Goal: Task Accomplishment & Management: Complete application form

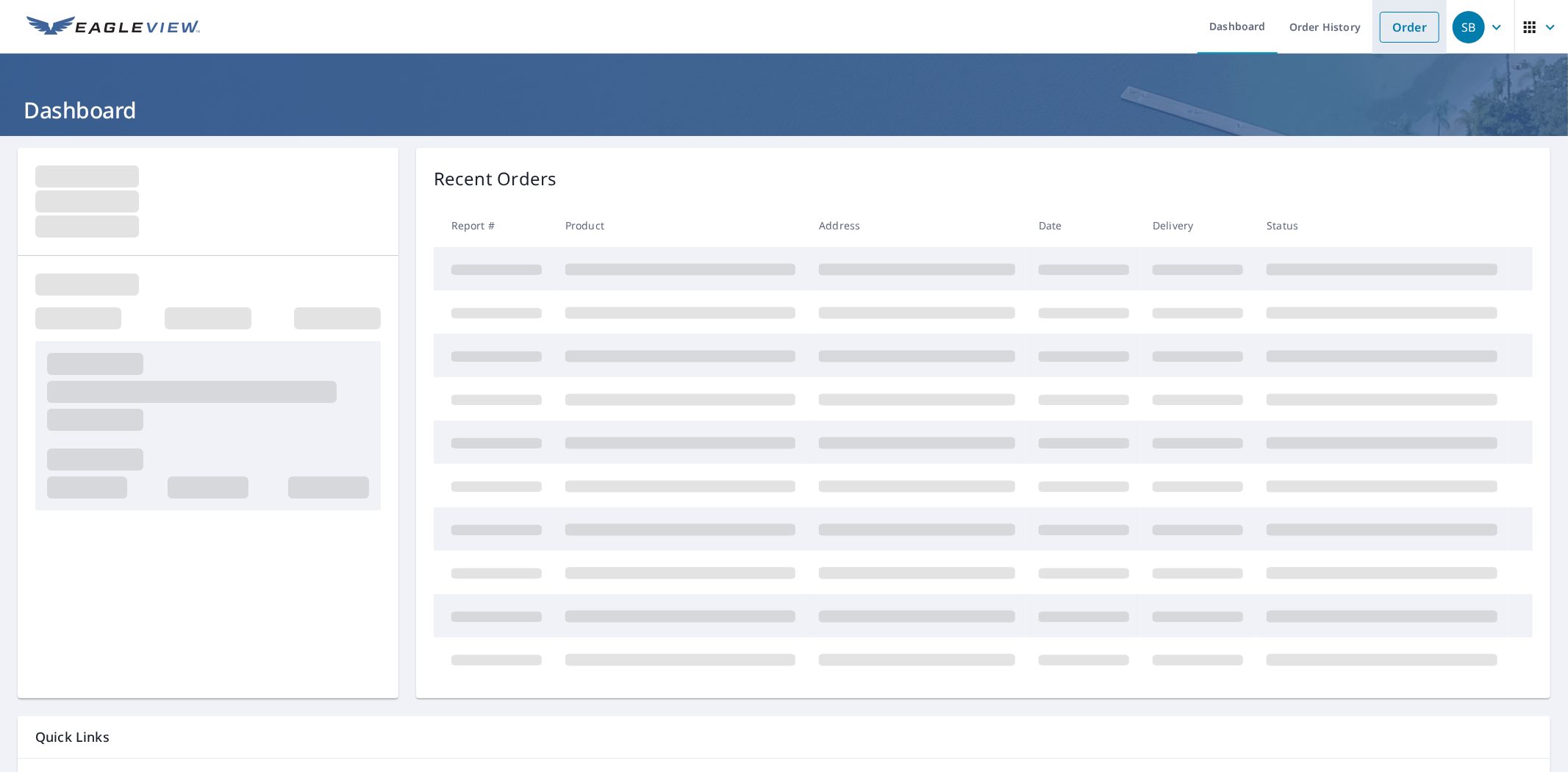
click at [1380, 34] on link "Order" at bounding box center [1409, 28] width 60 height 31
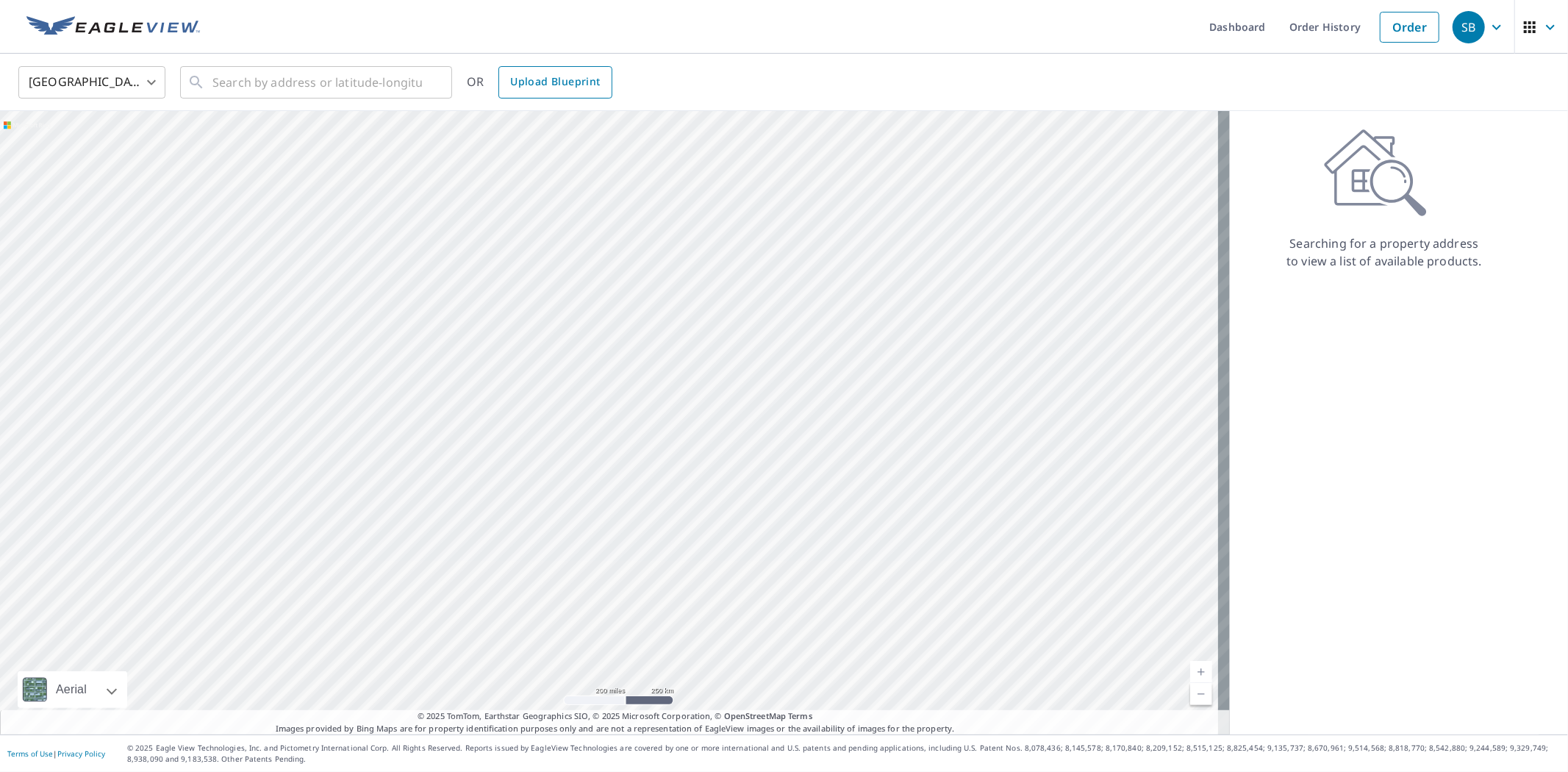
click at [518, 75] on span "Upload Blueprint" at bounding box center [555, 81] width 90 height 18
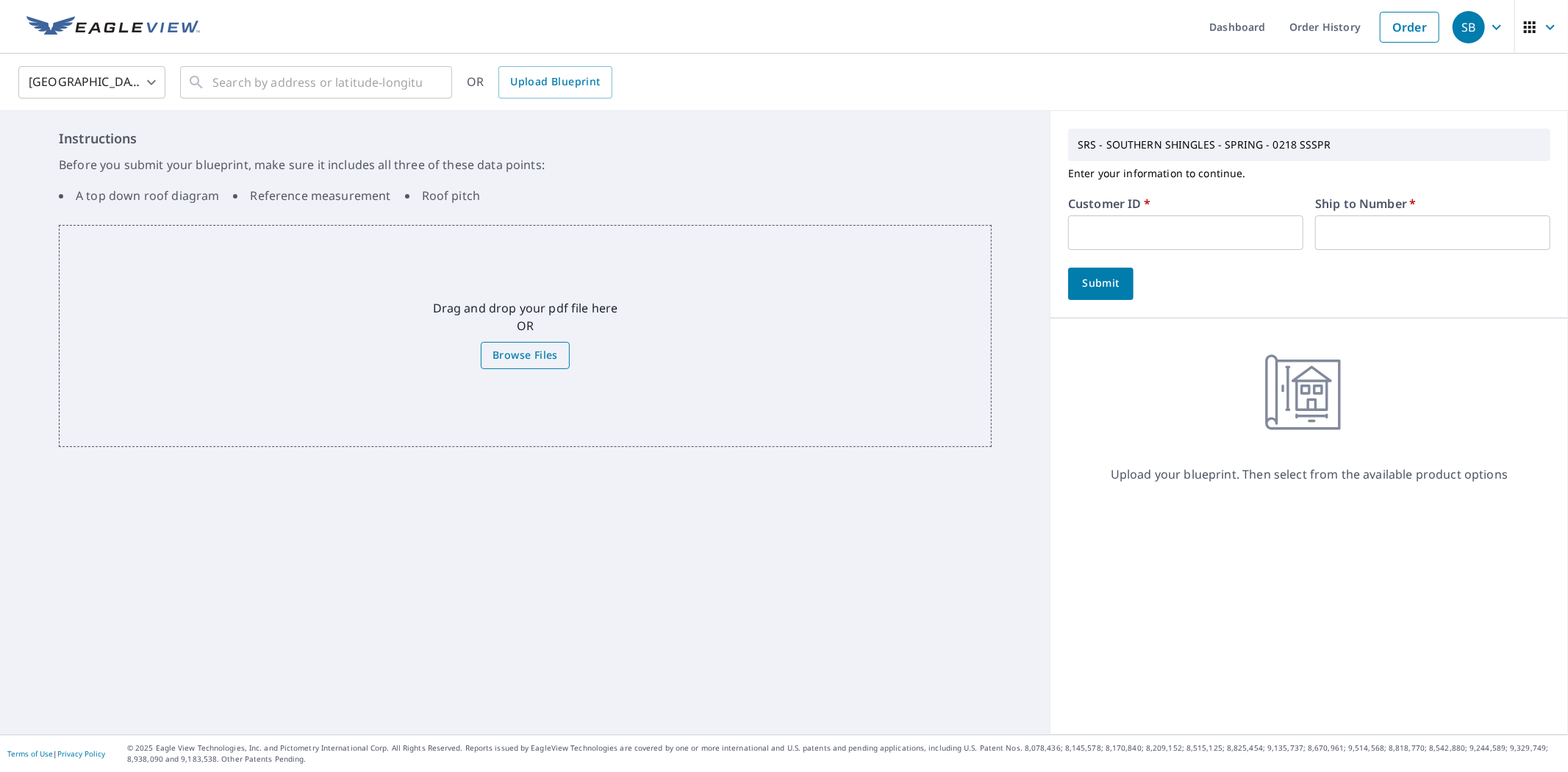
click at [513, 351] on span "Browse Files" at bounding box center [526, 355] width 66 height 18
click at [0, 0] on input "Browse Files" at bounding box center [0, 0] width 0 height 0
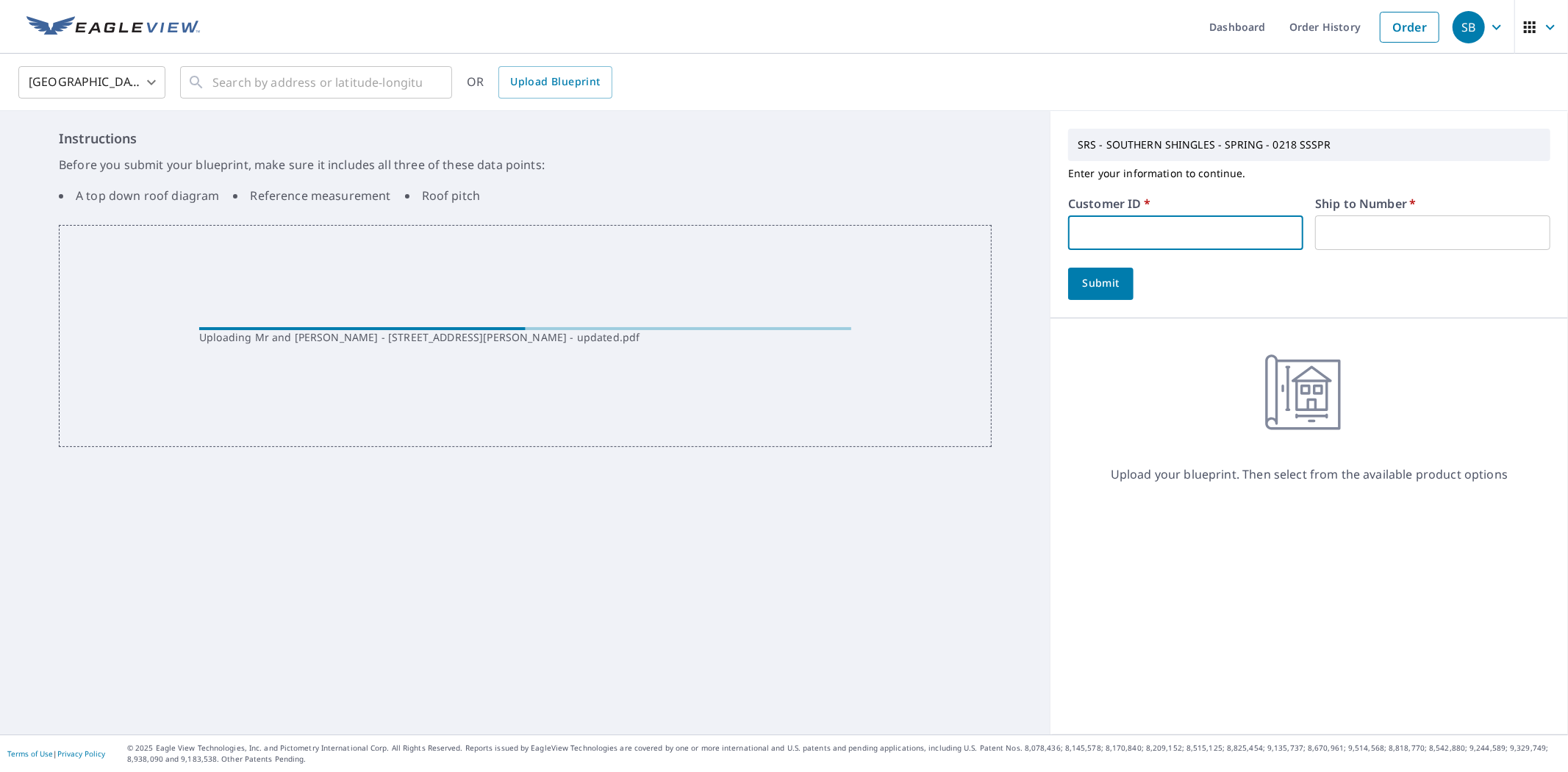
click at [1202, 228] on input "text" at bounding box center [1186, 233] width 235 height 35
paste input "S059310"
type input "S059310"
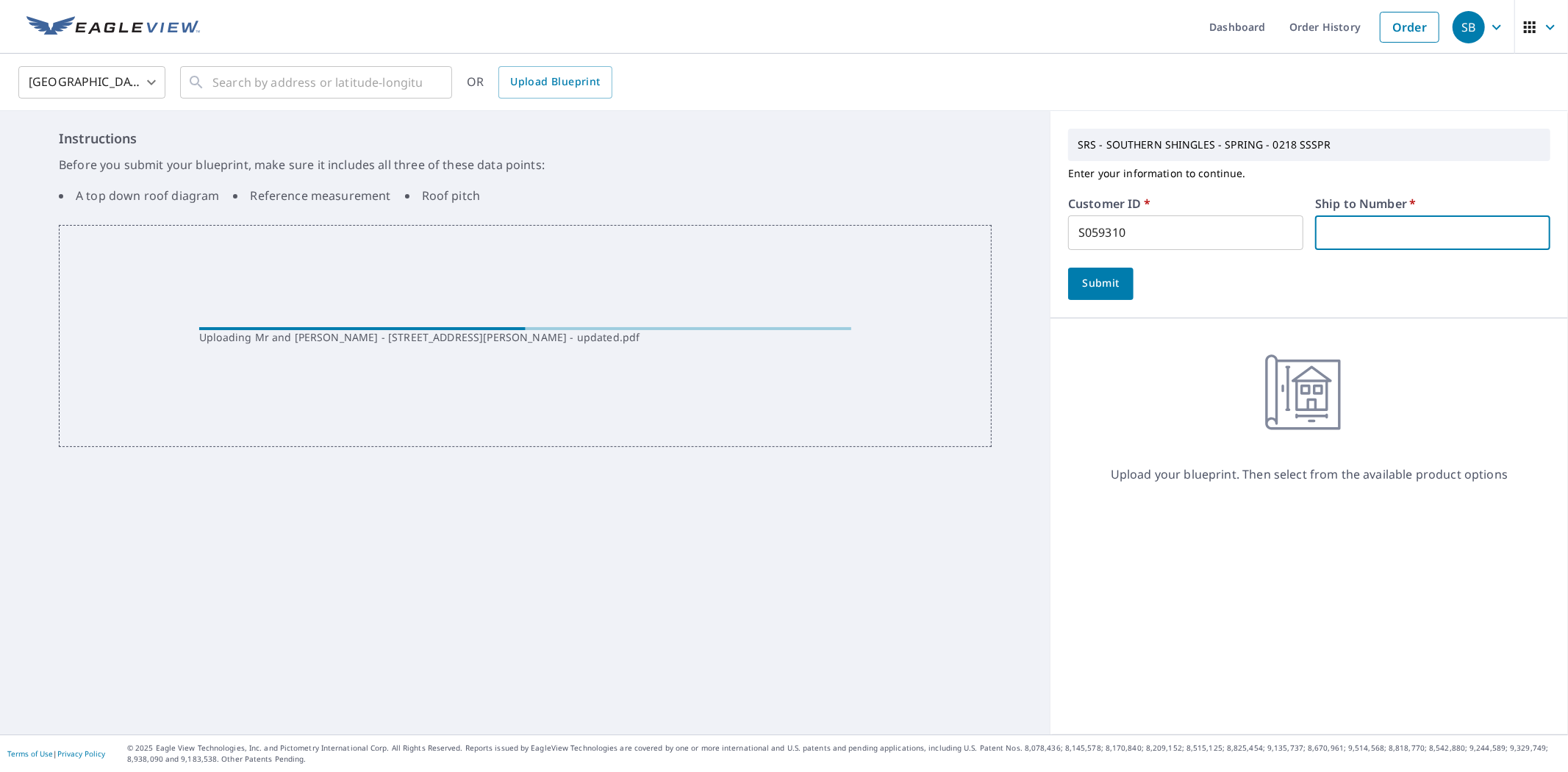
click at [1343, 240] on input "text" at bounding box center [1432, 233] width 235 height 35
type input "1"
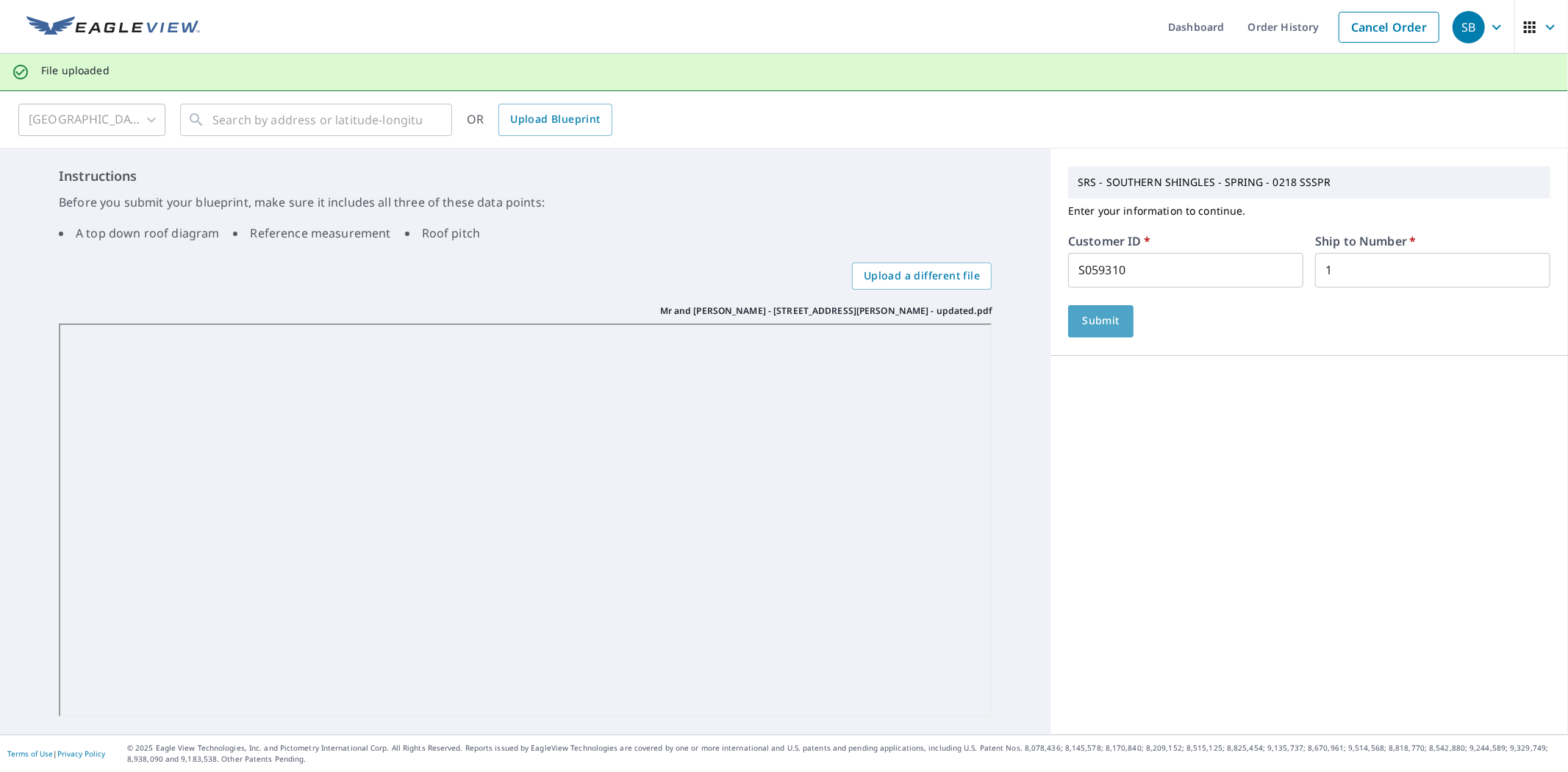
click at [1080, 327] on span "Submit" at bounding box center [1100, 321] width 41 height 18
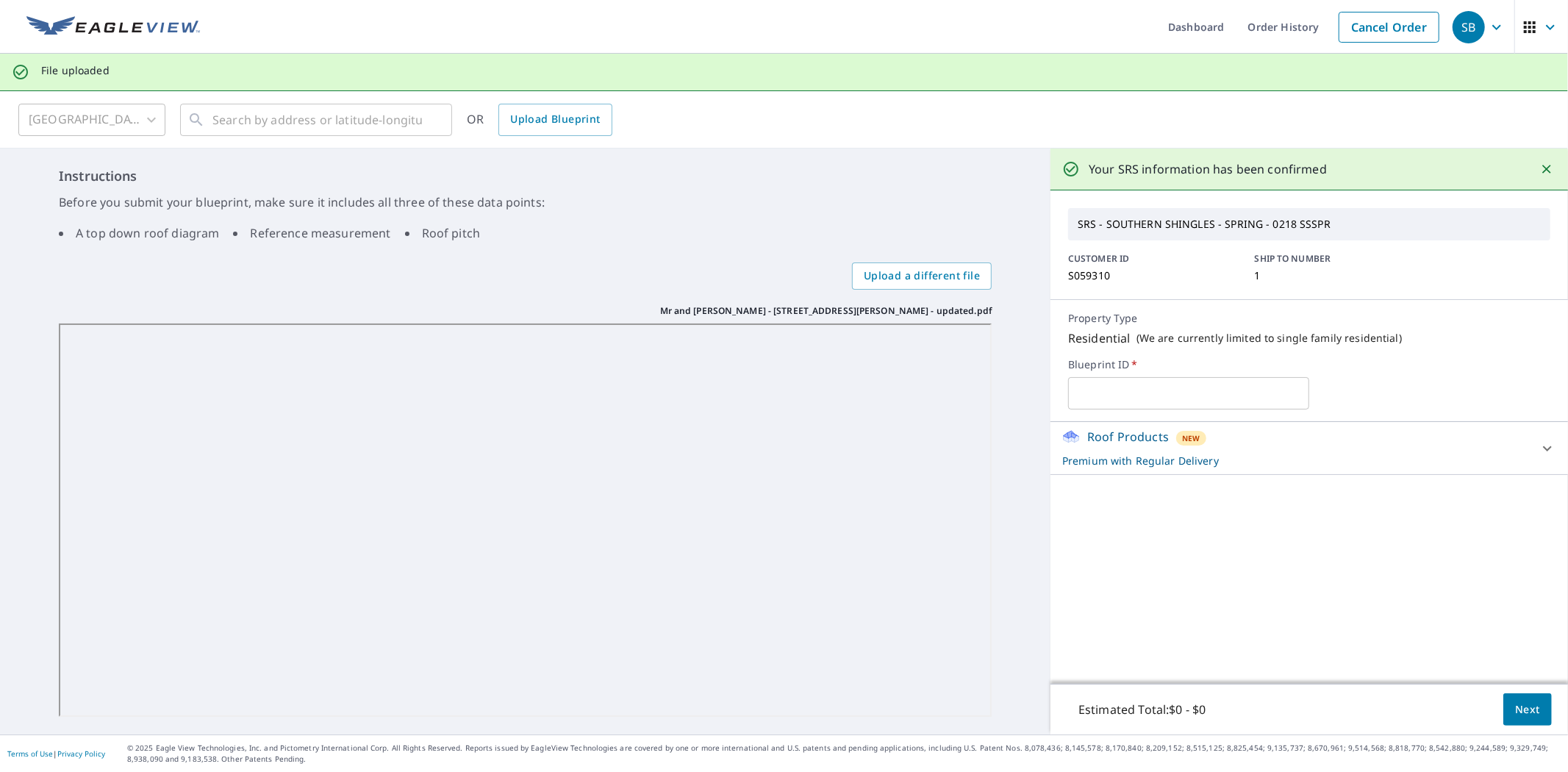
click at [1159, 386] on input "text" at bounding box center [1189, 393] width 241 height 41
type input "[STREET_ADDRESS][PERSON_NAME]"
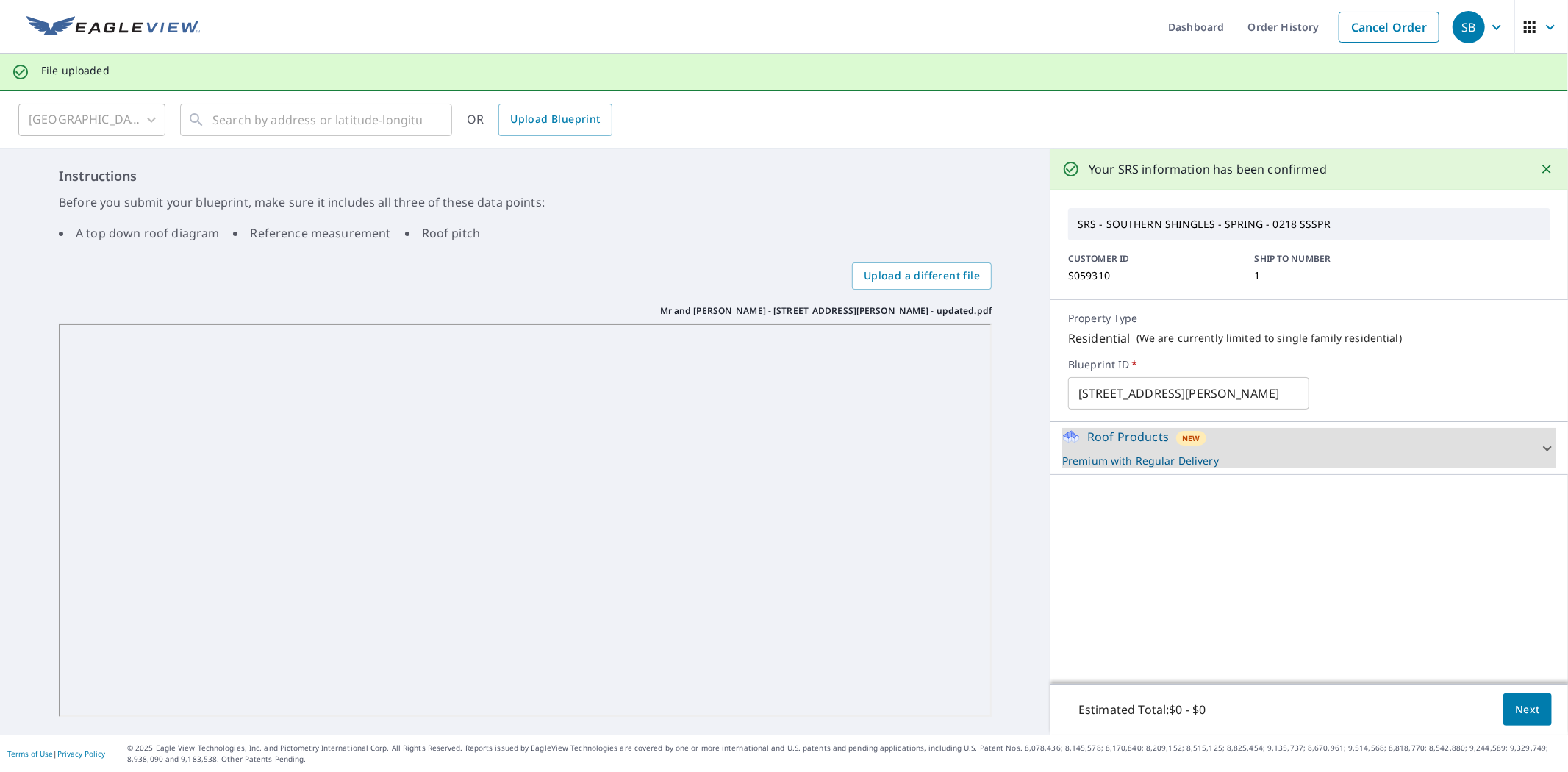
click at [1191, 442] on div "New" at bounding box center [1191, 437] width 30 height 15
click at [1515, 710] on span "Next" at bounding box center [1527, 709] width 25 height 18
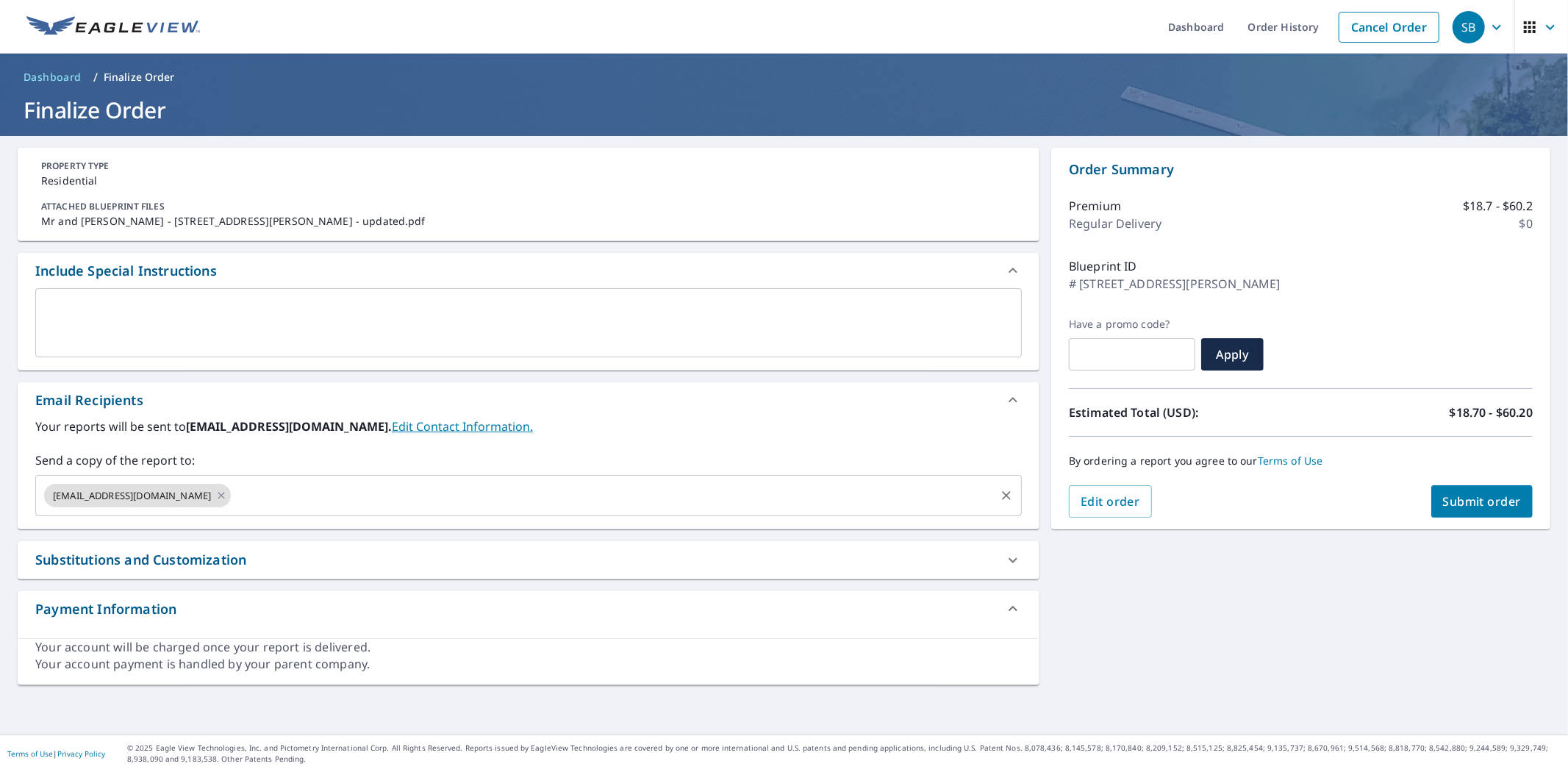
click at [350, 497] on input "text" at bounding box center [613, 495] width 760 height 28
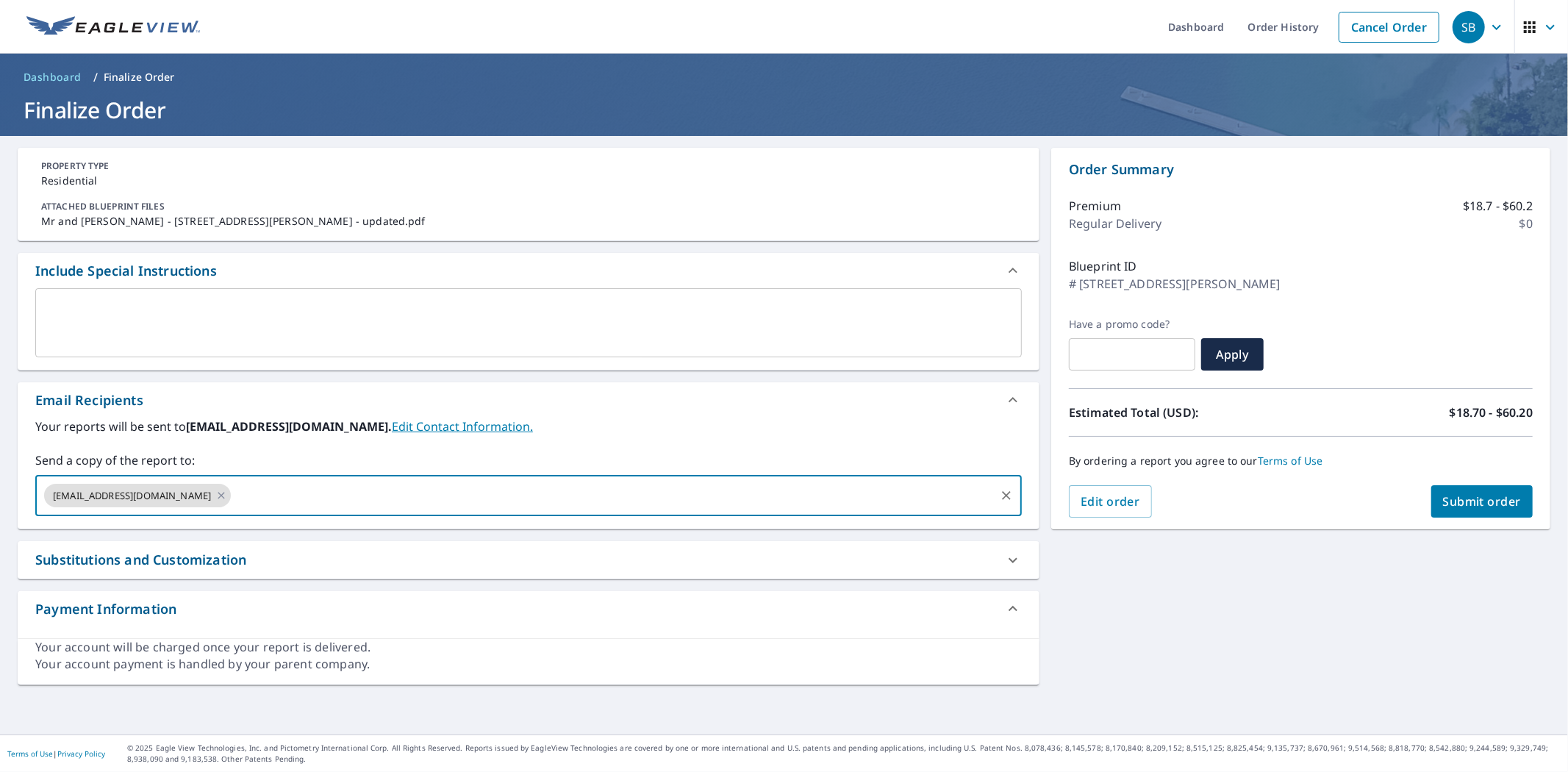
click at [386, 495] on input "text" at bounding box center [613, 495] width 760 height 28
paste input "[PERSON_NAME][EMAIL_ADDRESS][PERSON_NAME][DOMAIN_NAME]"
type input "[PERSON_NAME][EMAIL_ADDRESS][PERSON_NAME][DOMAIN_NAME]"
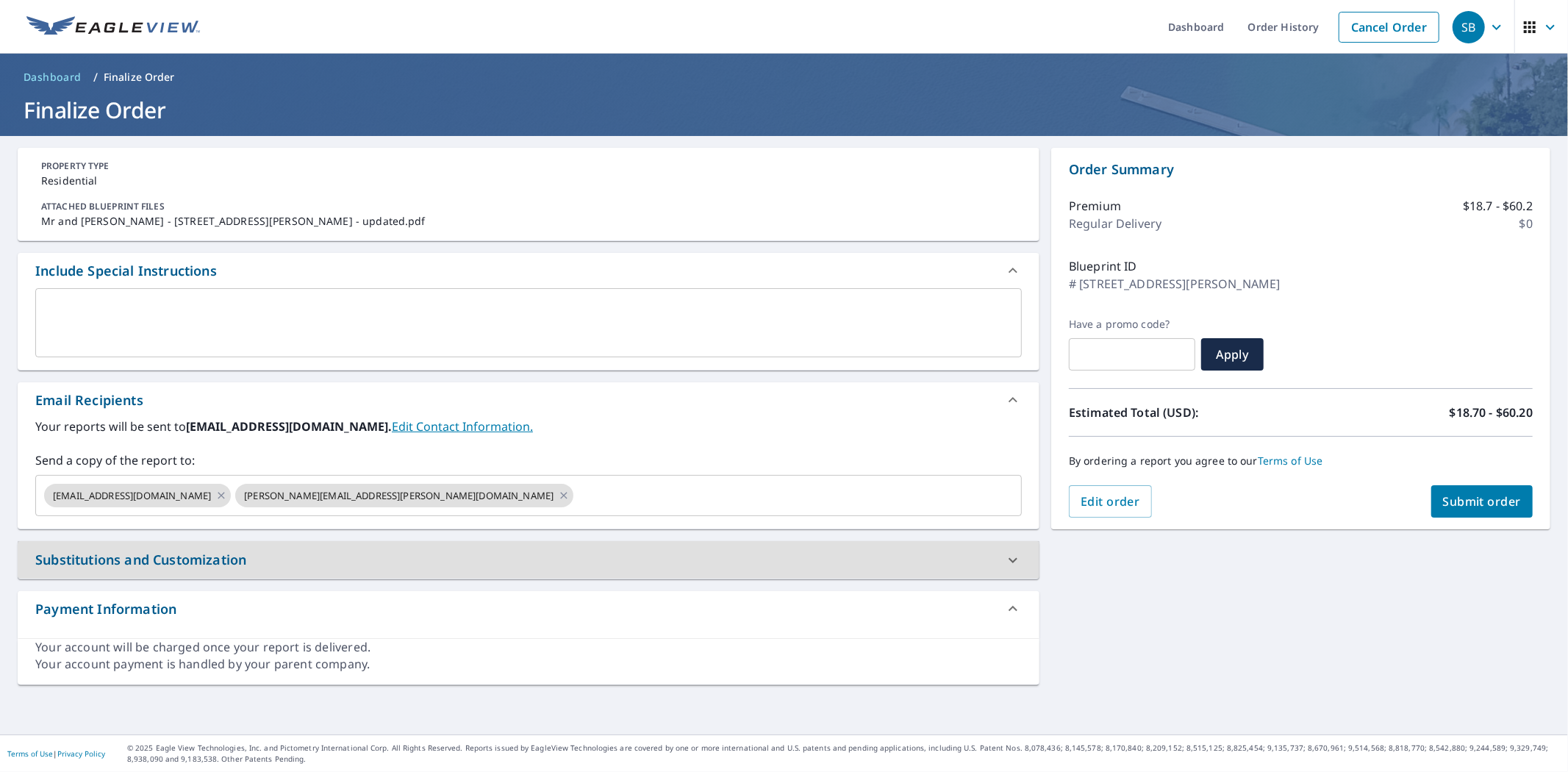
click at [1443, 494] on span "Submit order" at bounding box center [1482, 501] width 79 height 16
checkbox input "true"
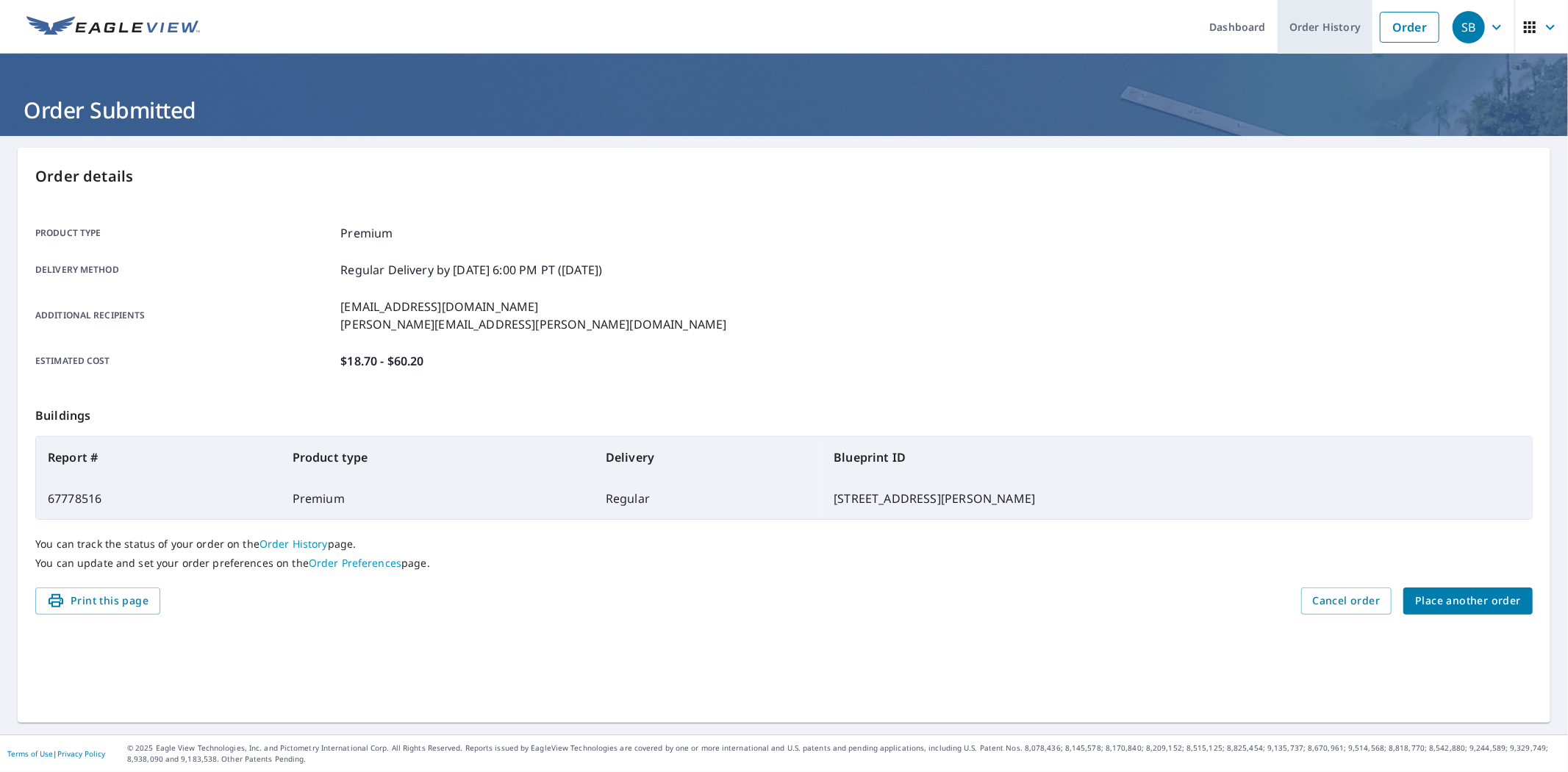
click at [1332, 27] on link "Order History" at bounding box center [1325, 27] width 95 height 54
